Goal: Task Accomplishment & Management: Use online tool/utility

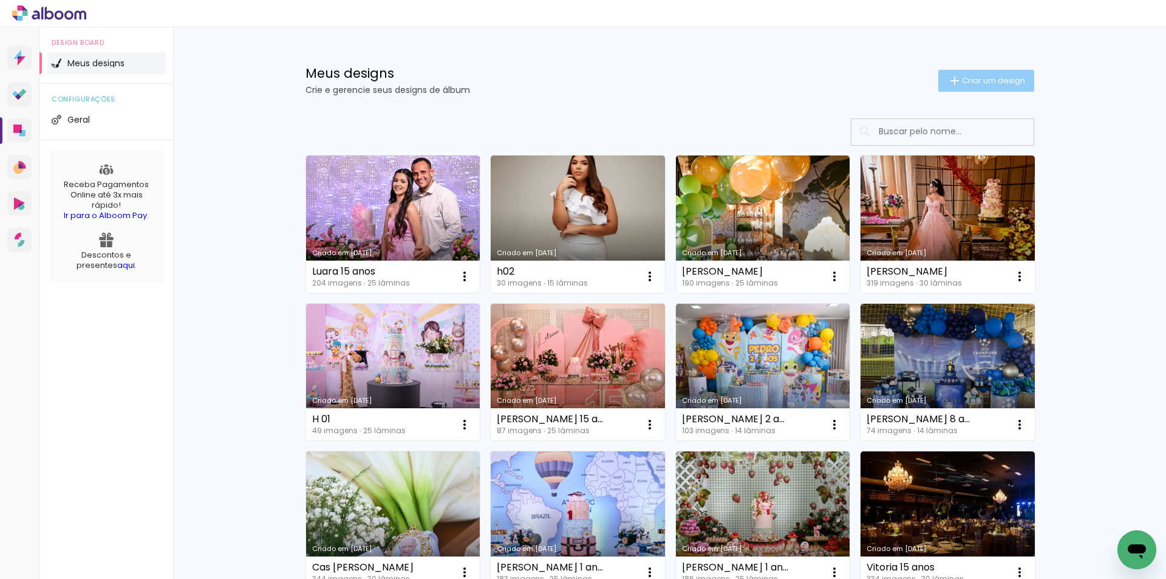
click at [988, 78] on span "Criar um design" at bounding box center [993, 81] width 63 height 8
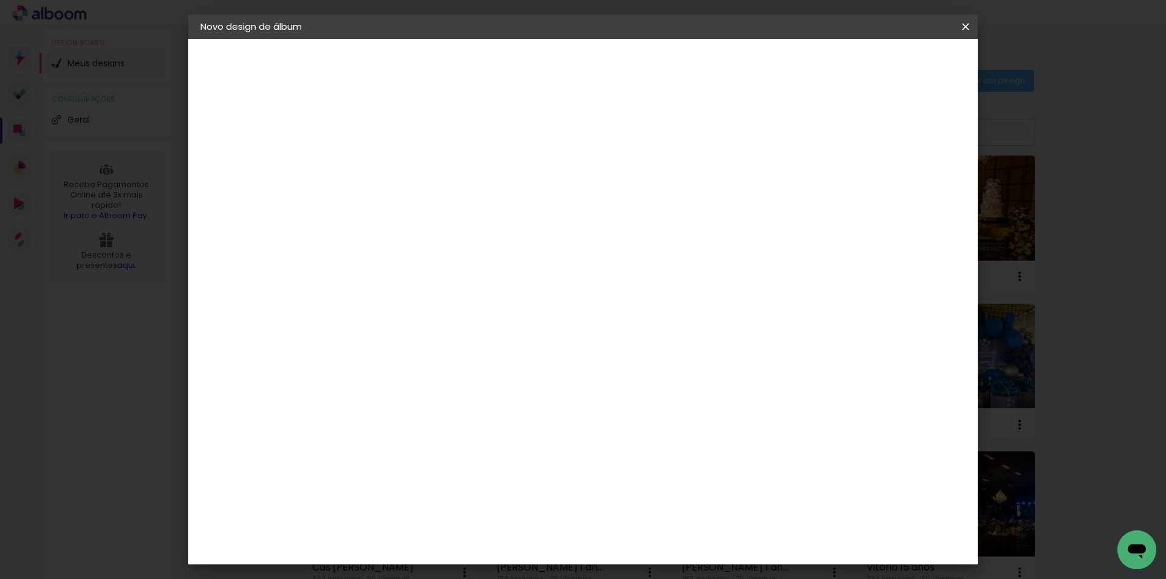
click at [399, 159] on input at bounding box center [399, 163] width 0 height 19
type input "[PERSON_NAME] 15 anos"
type paper-input "[PERSON_NAME] 15 anos"
click at [0, 0] on slot "Avançar" at bounding box center [0, 0] width 0 height 0
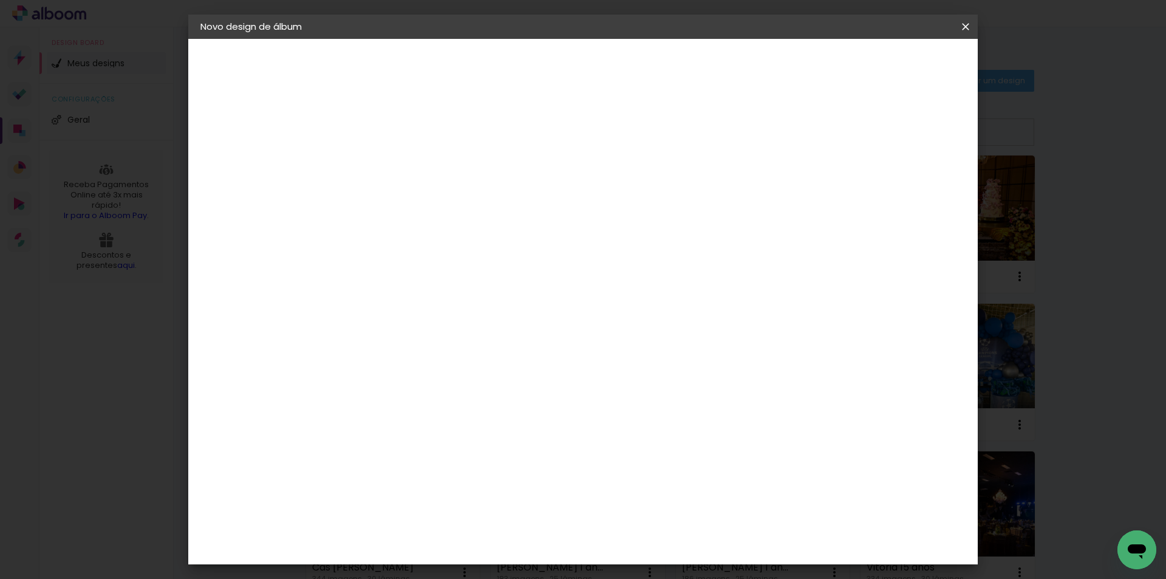
click at [431, 386] on div "Book Imagem" at bounding box center [411, 395] width 40 height 19
click at [626, 70] on paper-button "Avançar" at bounding box center [597, 64] width 60 height 21
click at [481, 550] on span "30 × 30" at bounding box center [453, 562] width 56 height 25
drag, startPoint x: 926, startPoint y: 65, endPoint x: 917, endPoint y: 87, distance: 24.0
click at [0, 0] on slot "Avançar" at bounding box center [0, 0] width 0 height 0
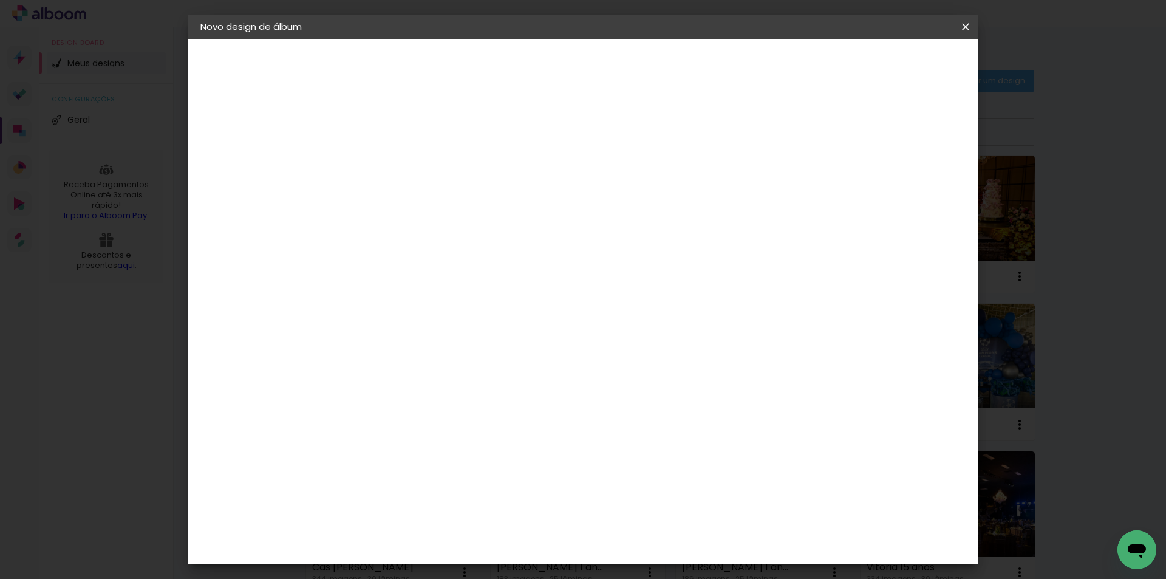
click at [821, 131] on div at bounding box center [815, 131] width 11 height 11
type paper-checkbox "on"
click at [902, 58] on paper-button "Iniciar design" at bounding box center [863, 64] width 80 height 21
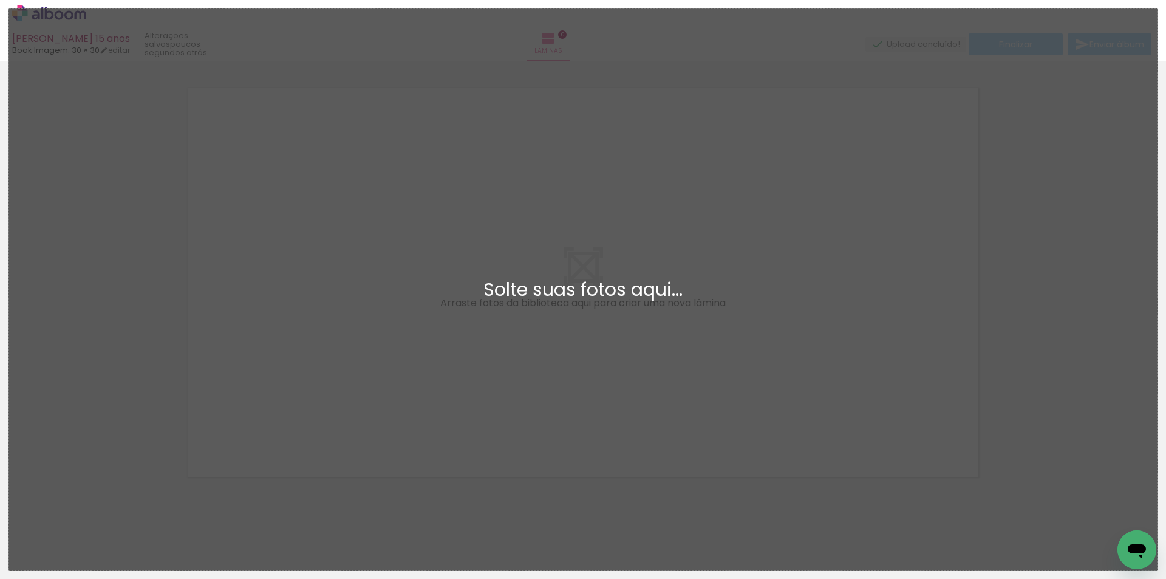
scroll to position [16, 0]
